Goal: Communication & Community: Connect with others

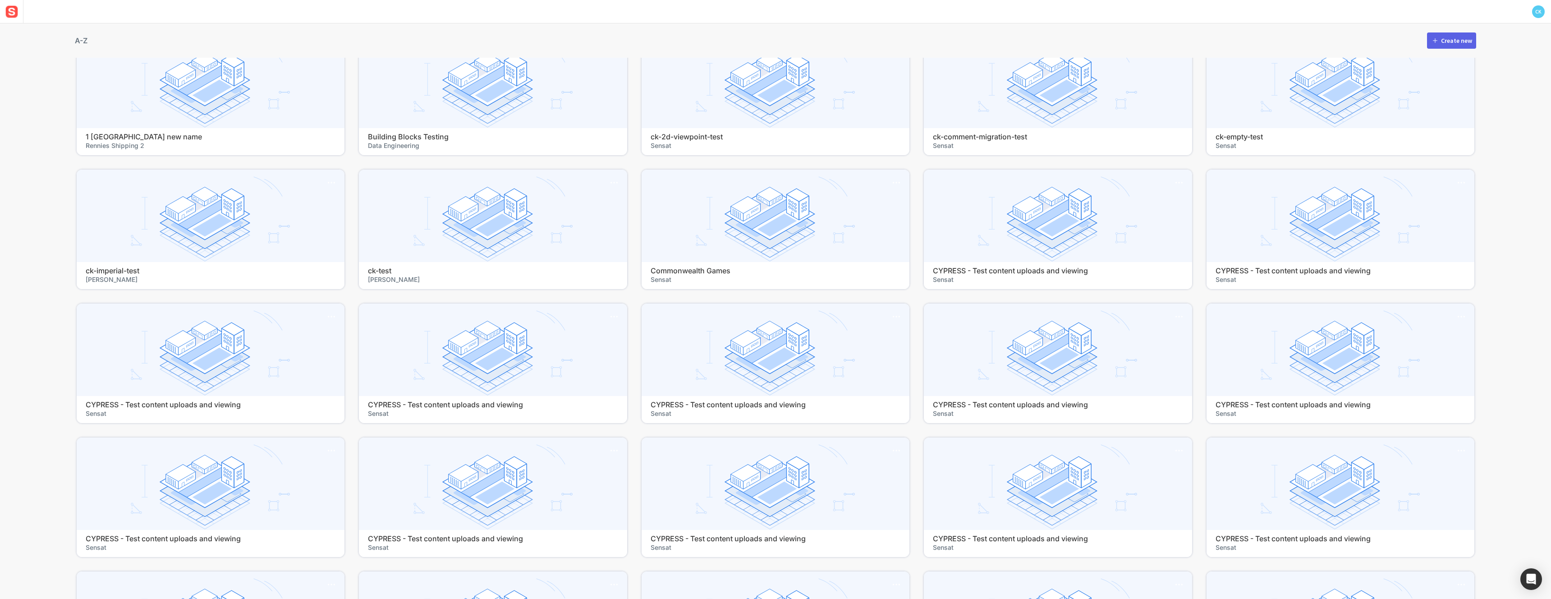
scroll to position [91, 0]
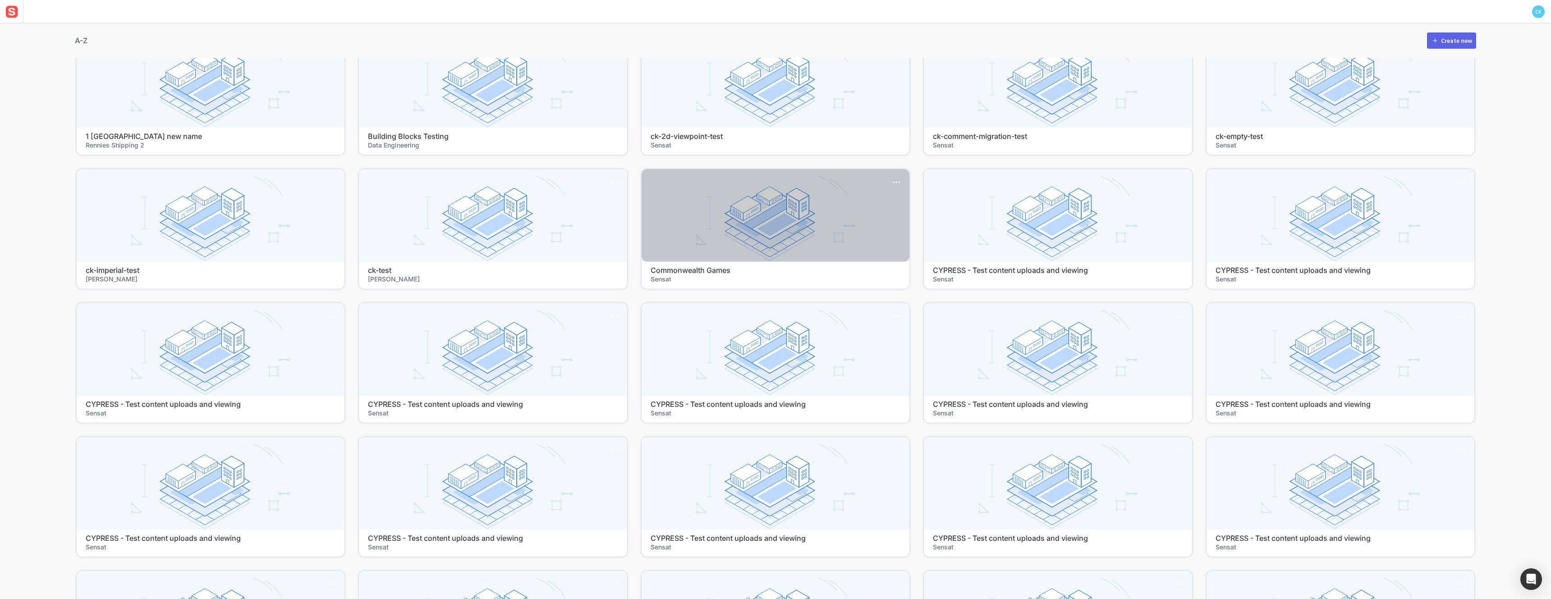
click at [705, 256] on div at bounding box center [776, 215] width 268 height 92
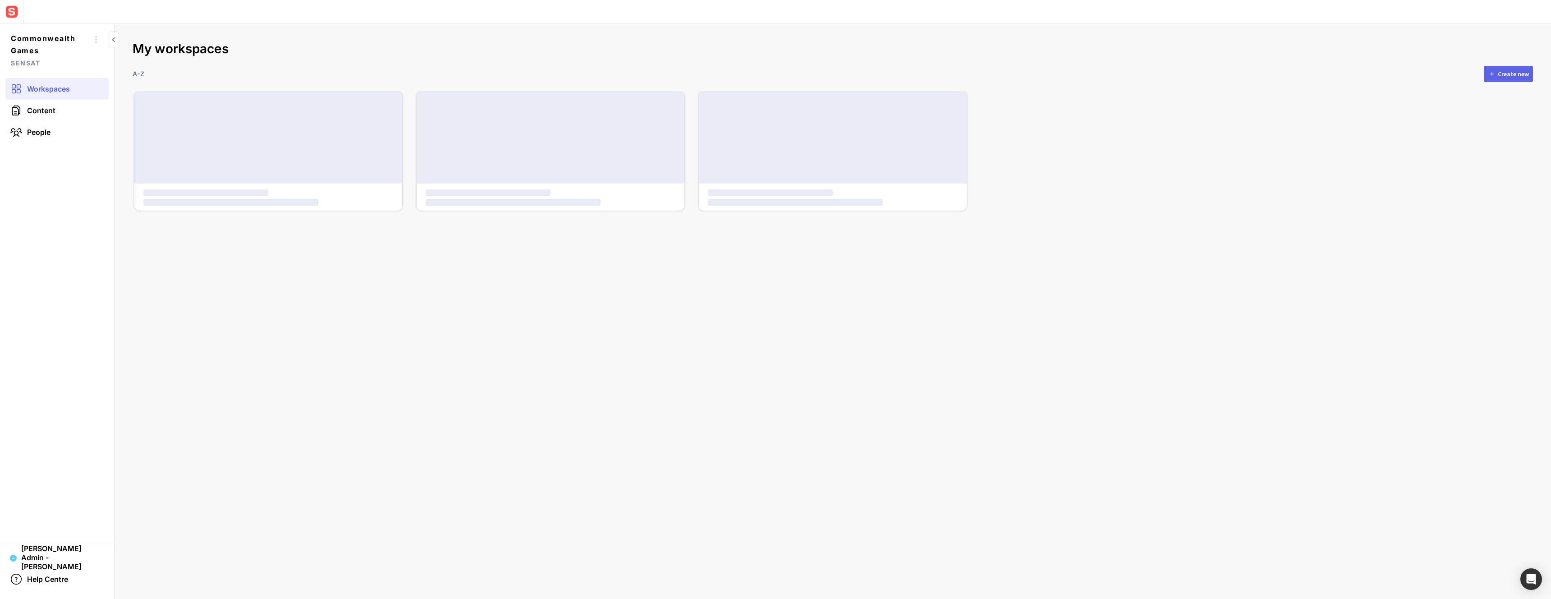
click at [694, 211] on mat-grid-list at bounding box center [832, 151] width 1397 height 120
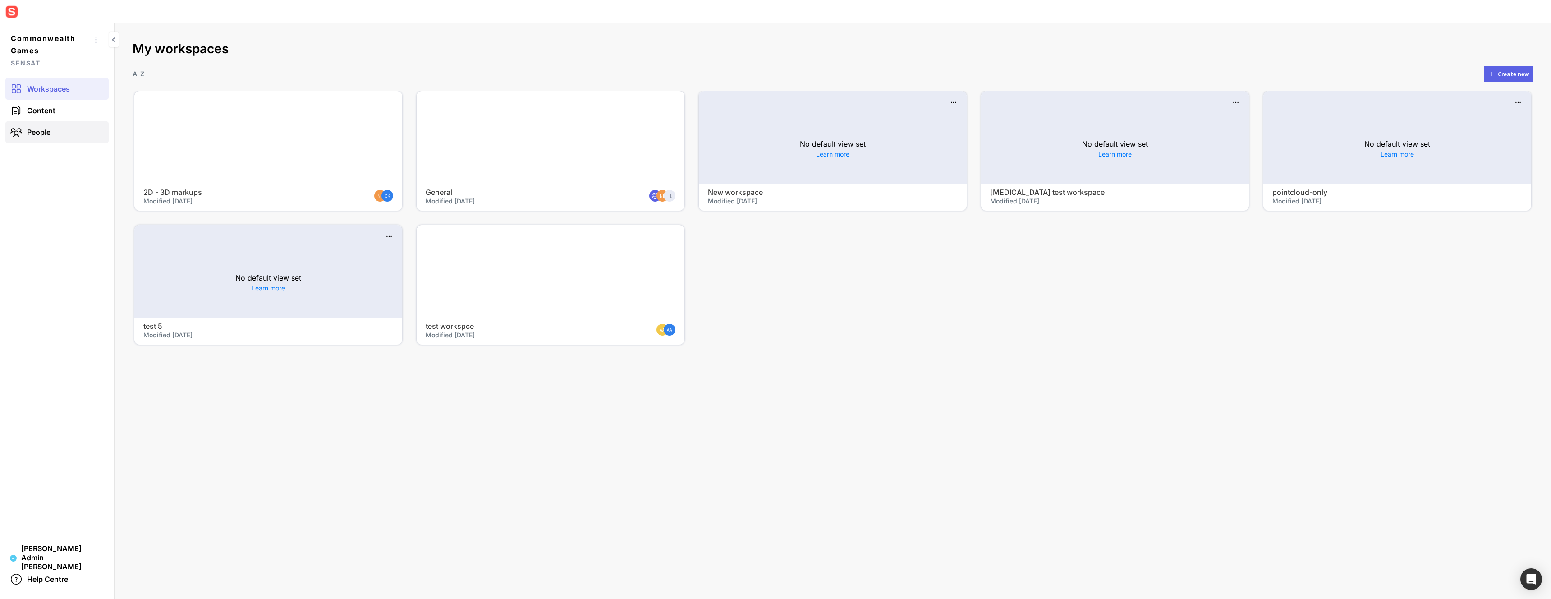
click at [50, 129] on span "People" at bounding box center [38, 132] width 23 height 9
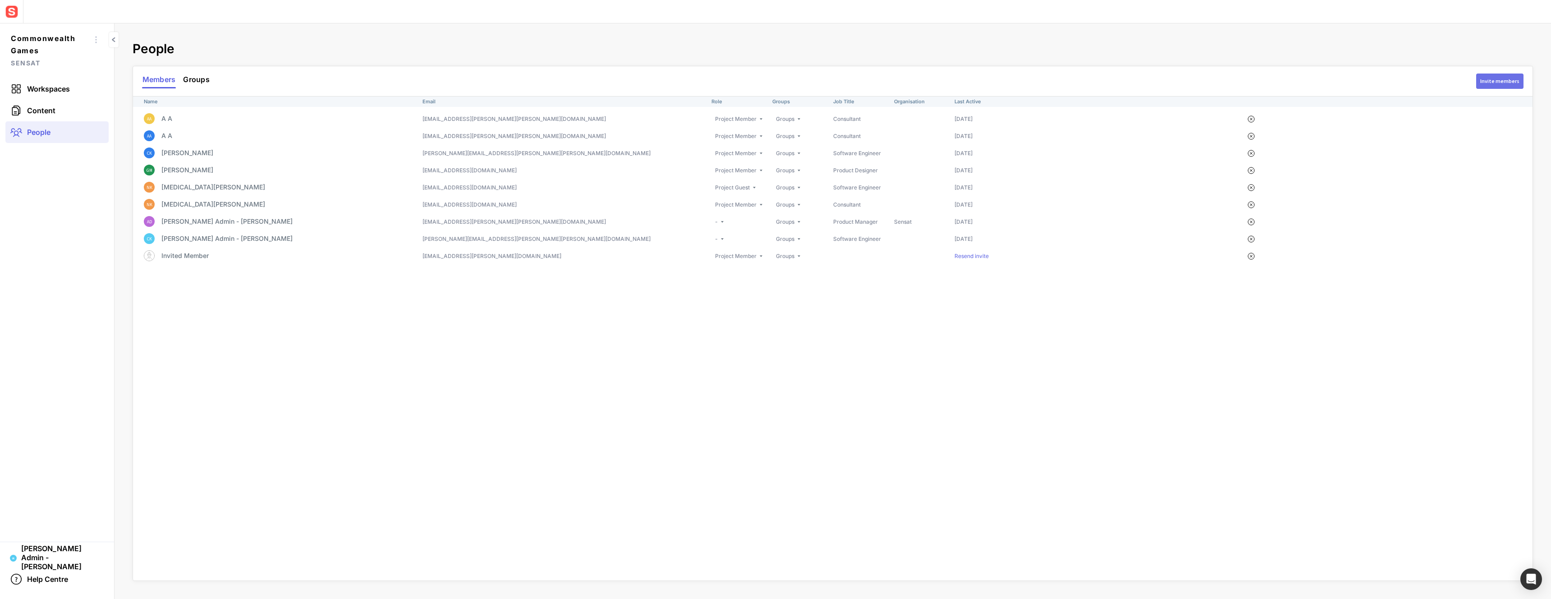
click at [1482, 83] on button "Invite members" at bounding box center [1499, 81] width 47 height 15
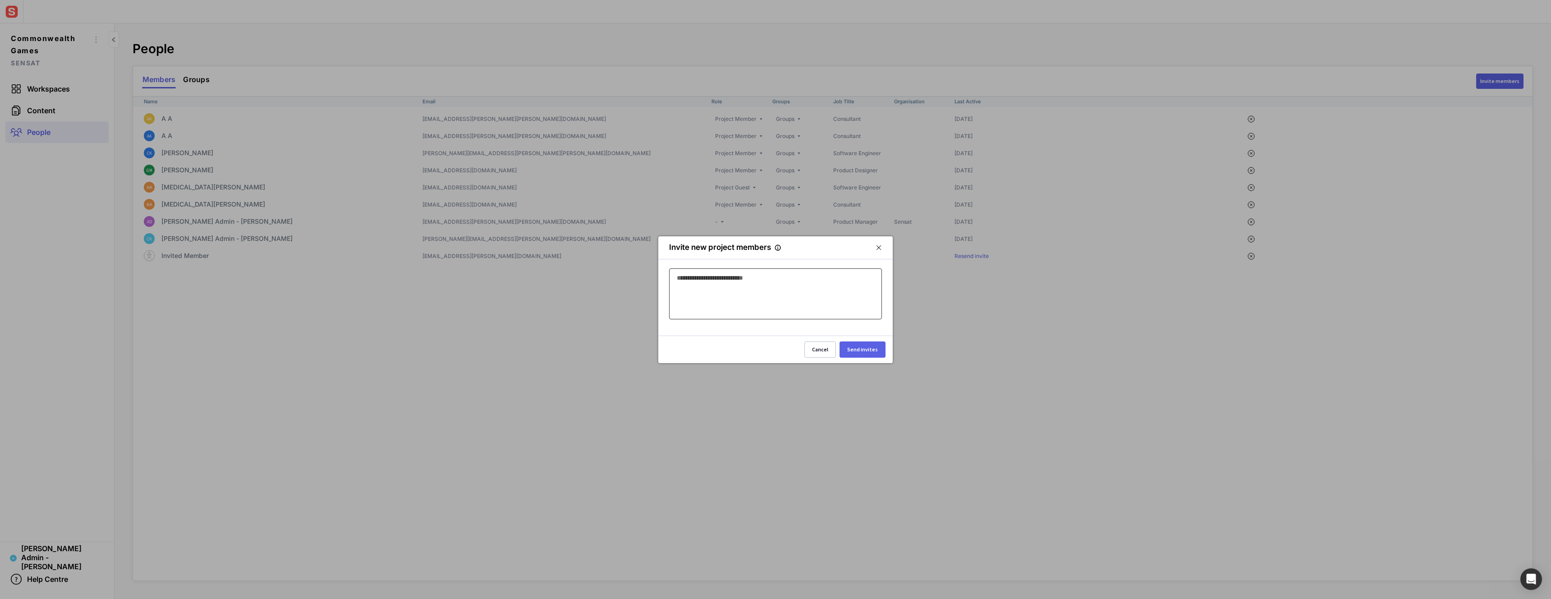
click at [767, 278] on input at bounding box center [774, 277] width 194 height 11
type input "**********"
click at [858, 347] on div "Send invites" at bounding box center [862, 349] width 31 height 5
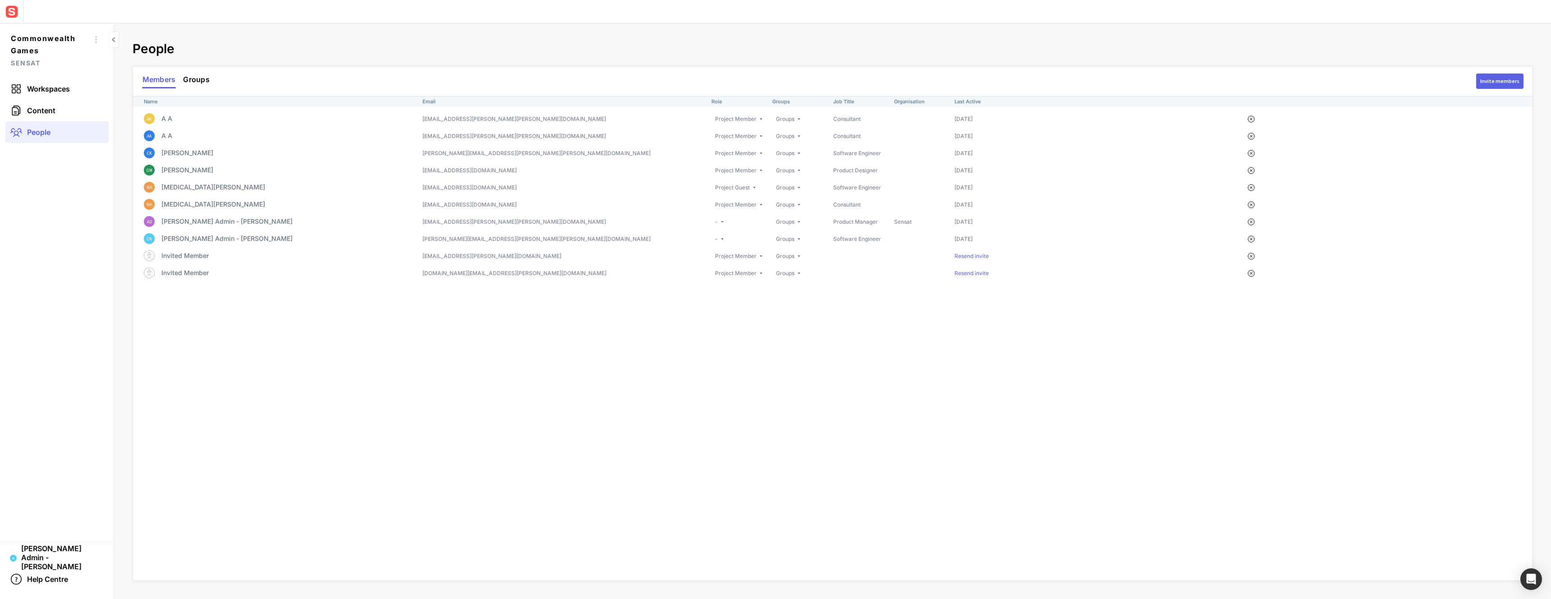
drag, startPoint x: 430, startPoint y: 272, endPoint x: 521, endPoint y: 276, distance: 91.2
click at [521, 276] on td "nathan.day@sensat.co.uk" at bounding box center [566, 273] width 289 height 17
click at [438, 273] on td "nathan.day@sensat.co.uk" at bounding box center [566, 273] width 289 height 17
drag, startPoint x: 438, startPoint y: 273, endPoint x: 488, endPoint y: 273, distance: 50.1
click at [488, 273] on td "nathan.day@sensat.co.uk" at bounding box center [566, 273] width 289 height 17
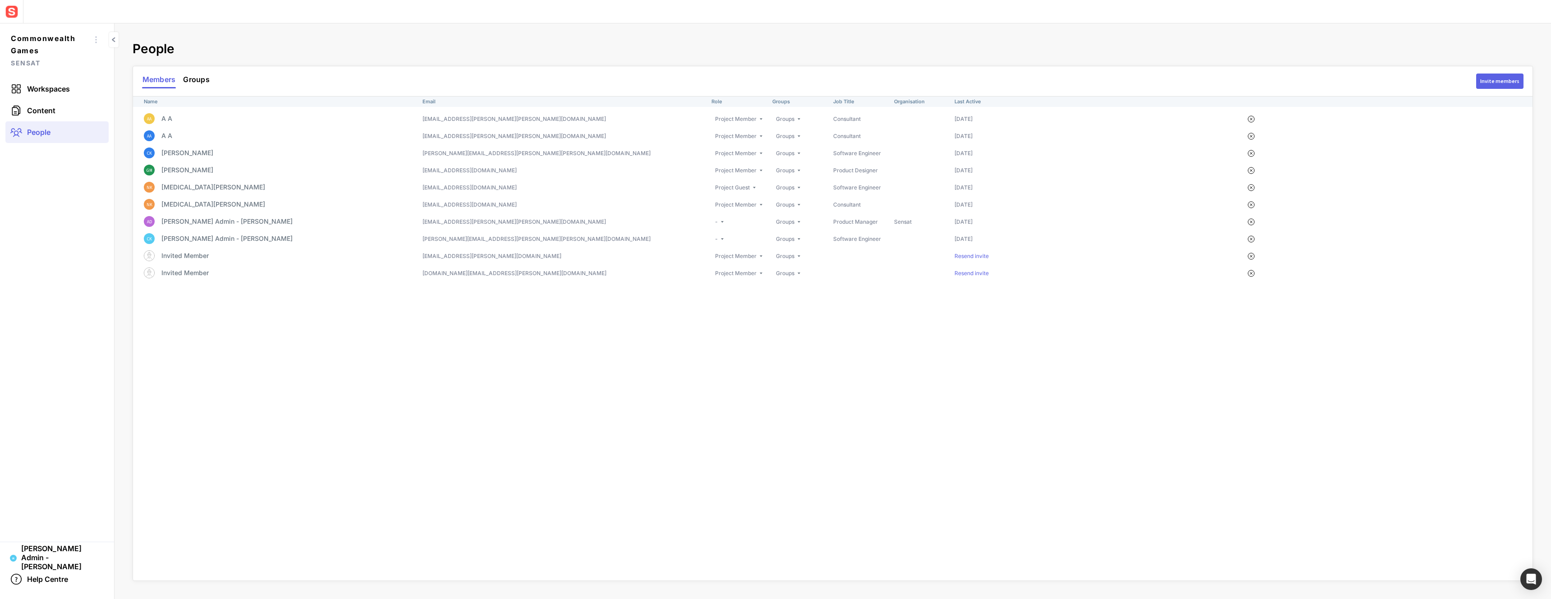
click at [474, 308] on div "Name Email Role Groups Job Title Organisation Last Active AA A A aifric.delahun…" at bounding box center [833, 338] width 1400 height 484
